Goal: Complete application form

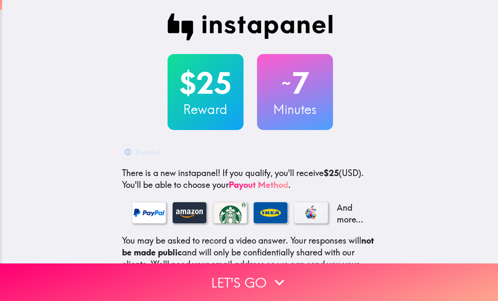
click at [279, 280] on icon "button" at bounding box center [279, 282] width 19 height 19
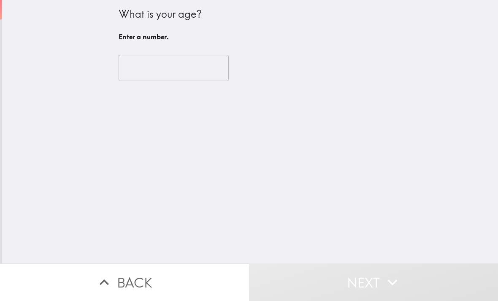
click at [189, 68] on input "number" at bounding box center [174, 68] width 110 height 26
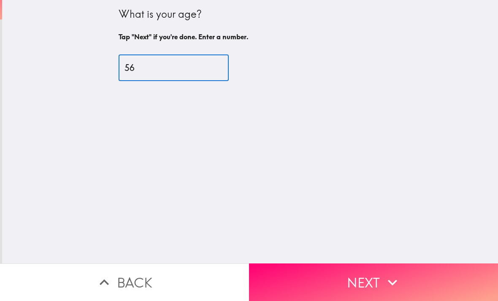
type input "56"
click at [367, 276] on button "Next" at bounding box center [373, 282] width 249 height 38
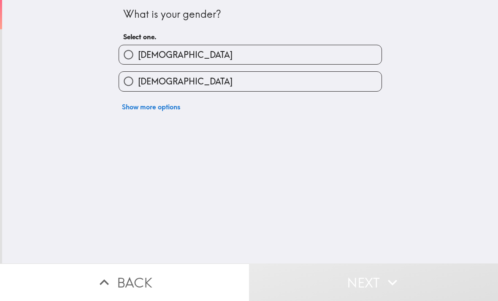
click at [310, 51] on label "[DEMOGRAPHIC_DATA]" at bounding box center [250, 54] width 262 height 19
click at [138, 51] on input "[DEMOGRAPHIC_DATA]" at bounding box center [128, 54] width 19 height 19
radio input "true"
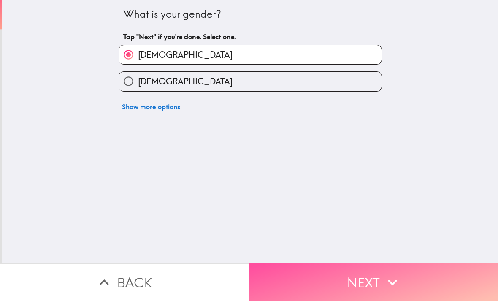
click at [374, 282] on button "Next" at bounding box center [373, 282] width 249 height 38
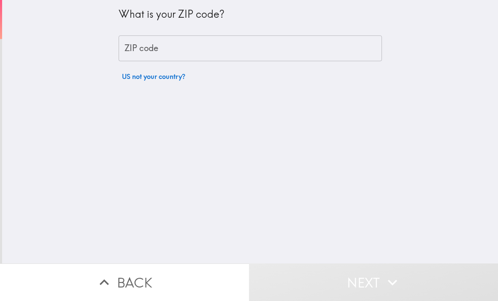
click at [321, 53] on input "ZIP code" at bounding box center [250, 48] width 263 height 26
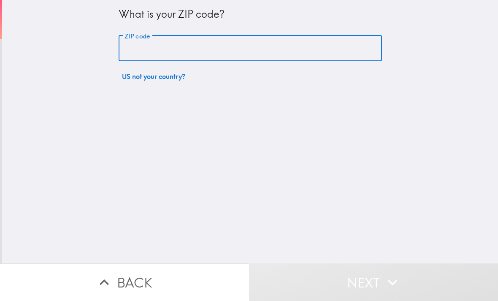
type input "07003"
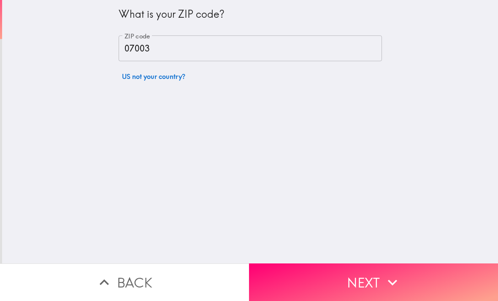
click at [408, 282] on button "Next" at bounding box center [373, 282] width 249 height 38
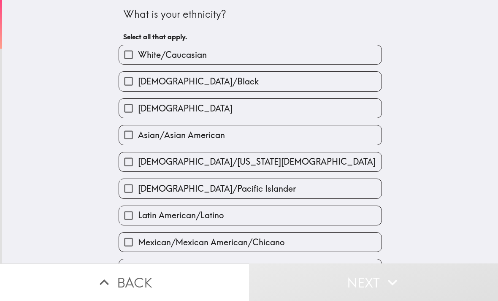
click at [329, 59] on label "White/Caucasian" at bounding box center [250, 54] width 262 height 19
click at [138, 59] on input "White/Caucasian" at bounding box center [128, 54] width 19 height 19
checkbox input "true"
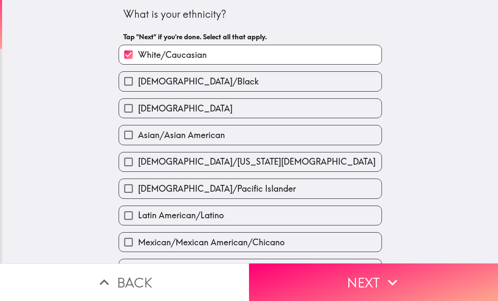
click at [392, 280] on icon "button" at bounding box center [392, 282] width 19 height 19
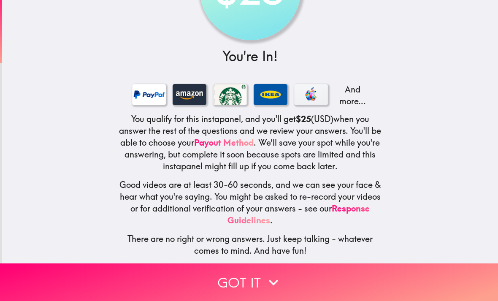
scroll to position [74, 0]
click at [269, 221] on link "Response Guidelines" at bounding box center [298, 214] width 142 height 22
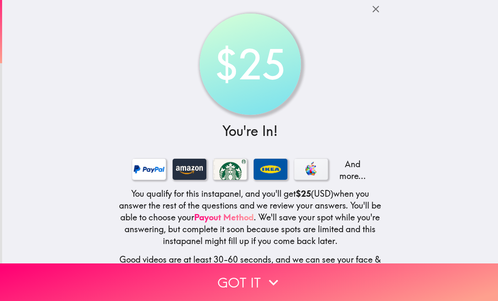
scroll to position [0, 0]
click at [375, 12] on icon "button" at bounding box center [375, 8] width 11 height 11
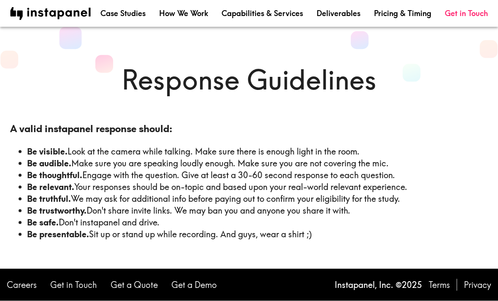
scroll to position [27, 0]
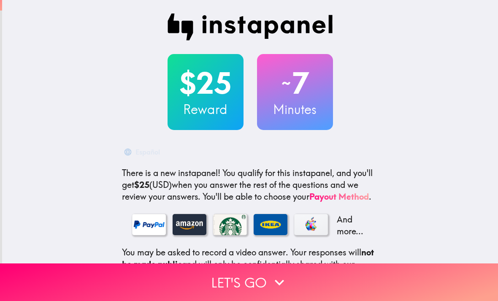
click at [267, 278] on button "Let's go" at bounding box center [249, 282] width 498 height 38
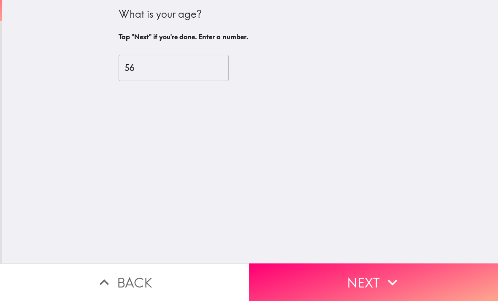
click at [363, 281] on button "Next" at bounding box center [373, 282] width 249 height 38
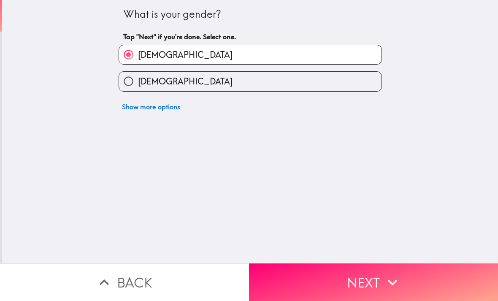
click at [377, 280] on button "Next" at bounding box center [373, 282] width 249 height 38
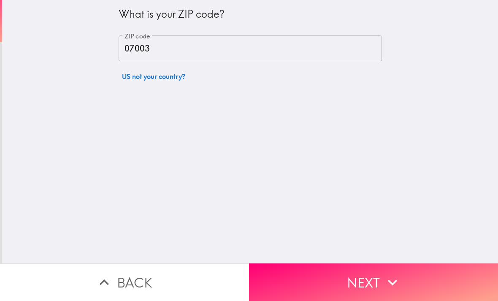
click at [388, 276] on icon "button" at bounding box center [392, 282] width 19 height 19
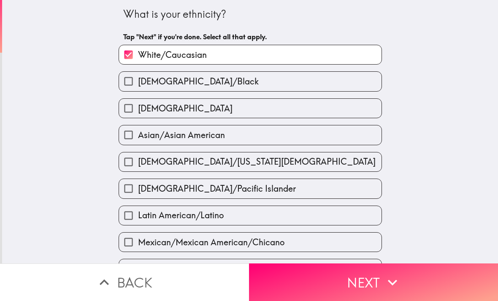
click at [392, 277] on icon "button" at bounding box center [392, 282] width 19 height 19
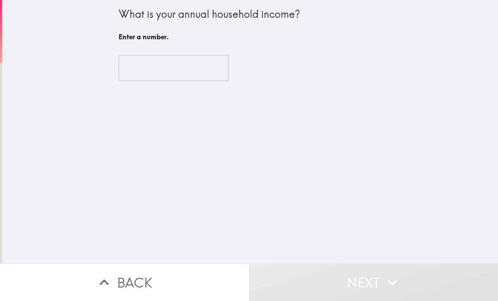
click at [200, 70] on input "number" at bounding box center [174, 68] width 110 height 26
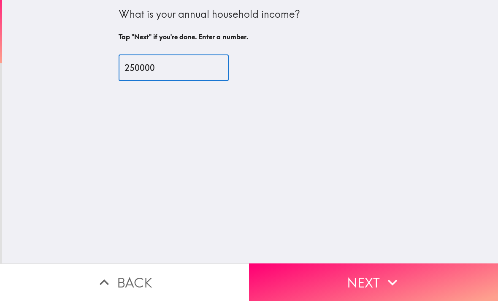
type input "250000"
click at [374, 281] on button "Next" at bounding box center [373, 282] width 249 height 38
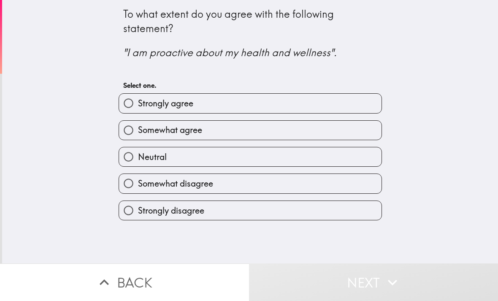
click at [342, 157] on label "Neutral" at bounding box center [250, 156] width 262 height 19
click at [138, 157] on input "Neutral" at bounding box center [128, 156] width 19 height 19
radio input "true"
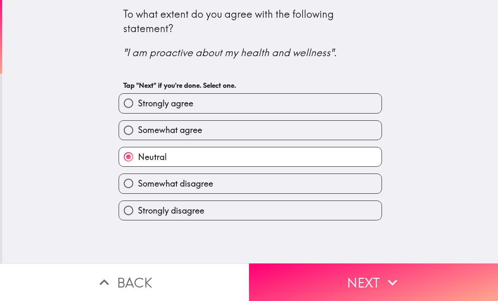
click at [397, 281] on icon "button" at bounding box center [392, 282] width 19 height 19
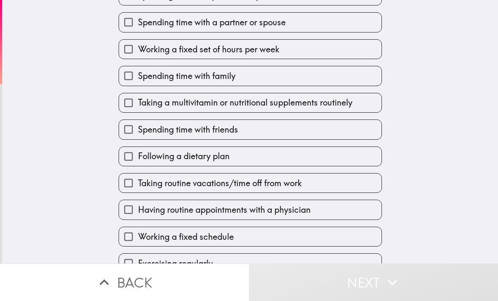
scroll to position [101, 0]
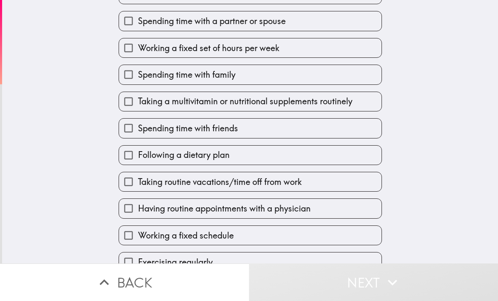
click at [365, 107] on label "Taking a multivitamin or nutritional supplements routinely" at bounding box center [250, 101] width 262 height 19
click at [138, 107] on input "Taking a multivitamin or nutritional supplements routinely" at bounding box center [128, 101] width 19 height 19
checkbox input "true"
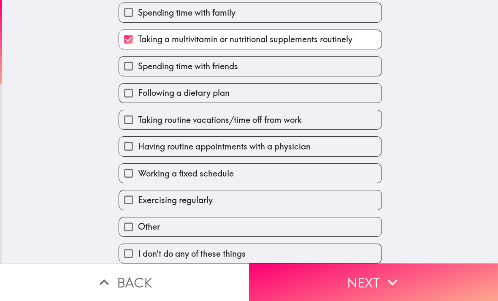
scroll to position [169, 0]
click at [364, 123] on label "Taking routine vacations/time off from work" at bounding box center [250, 119] width 262 height 19
click at [138, 123] on input "Taking routine vacations/time off from work" at bounding box center [128, 119] width 19 height 19
checkbox input "true"
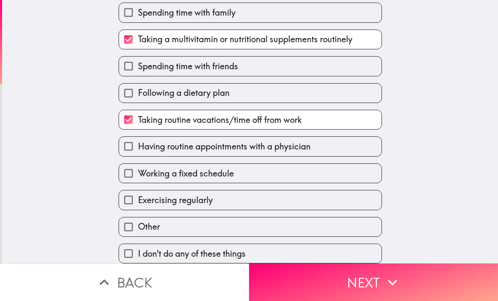
click at [415, 279] on button "Next" at bounding box center [373, 282] width 249 height 38
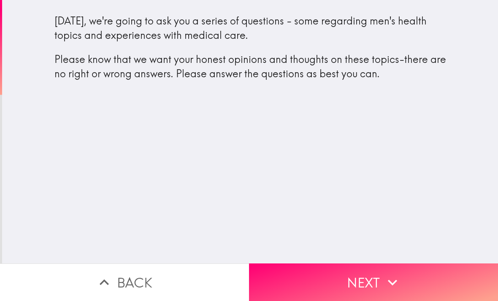
click at [413, 279] on button "Next" at bounding box center [373, 282] width 249 height 38
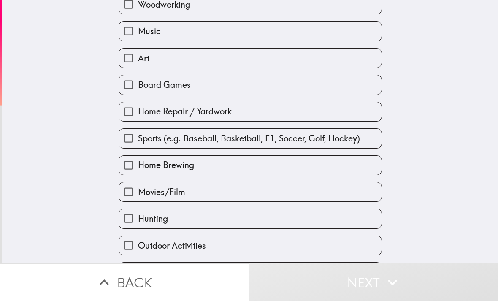
scroll to position [93, 0]
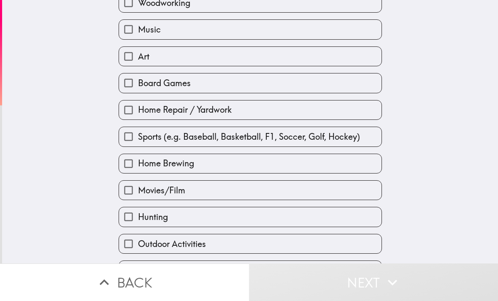
click at [366, 138] on label "Sports (e.g. Baseball, Basketball, F1, Soccer, Golf, Hockey)" at bounding box center [250, 136] width 262 height 19
click at [138, 138] on input "Sports (e.g. Baseball, Basketball, F1, Soccer, Golf, Hockey)" at bounding box center [128, 136] width 19 height 19
checkbox input "true"
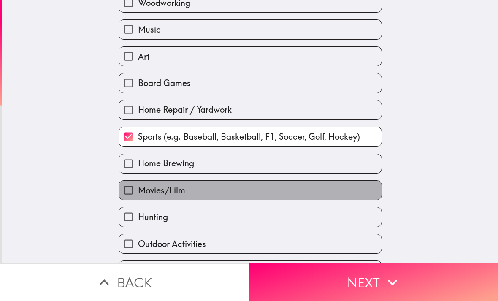
click at [359, 193] on label "Movies/Film" at bounding box center [250, 190] width 262 height 19
click at [138, 193] on input "Movies/Film" at bounding box center [128, 190] width 19 height 19
checkbox input "true"
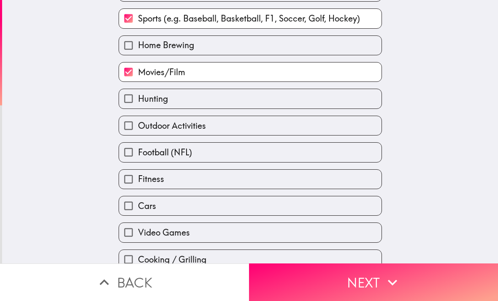
scroll to position [213, 0]
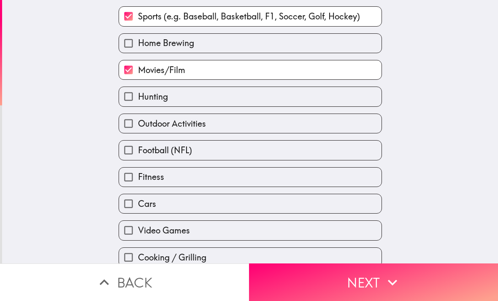
click at [371, 156] on label "Football (NFL)" at bounding box center [250, 150] width 262 height 19
click at [138, 156] on input "Football (NFL)" at bounding box center [128, 150] width 19 height 19
checkbox input "true"
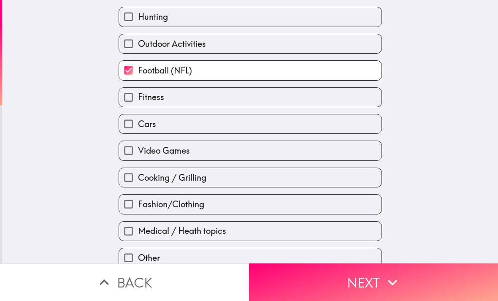
scroll to position [297, 0]
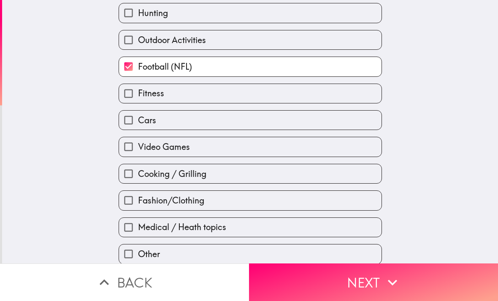
click at [373, 128] on label "Cars" at bounding box center [250, 120] width 262 height 19
click at [138, 128] on input "Cars" at bounding box center [128, 120] width 19 height 19
checkbox input "true"
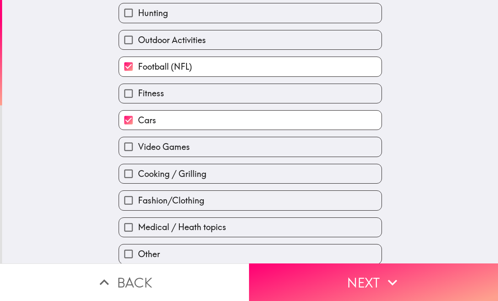
click at [370, 155] on label "Video Games" at bounding box center [250, 146] width 262 height 19
click at [138, 155] on input "Video Games" at bounding box center [128, 146] width 19 height 19
checkbox input "true"
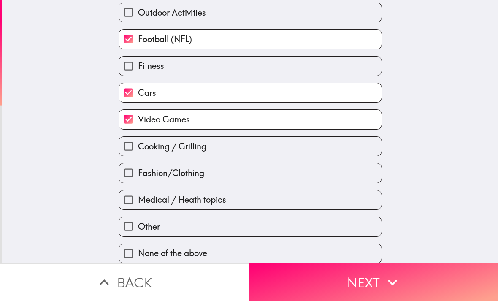
scroll to position [332, 0]
click at [427, 279] on button "Next" at bounding box center [373, 282] width 249 height 38
